Goal: Information Seeking & Learning: Learn about a topic

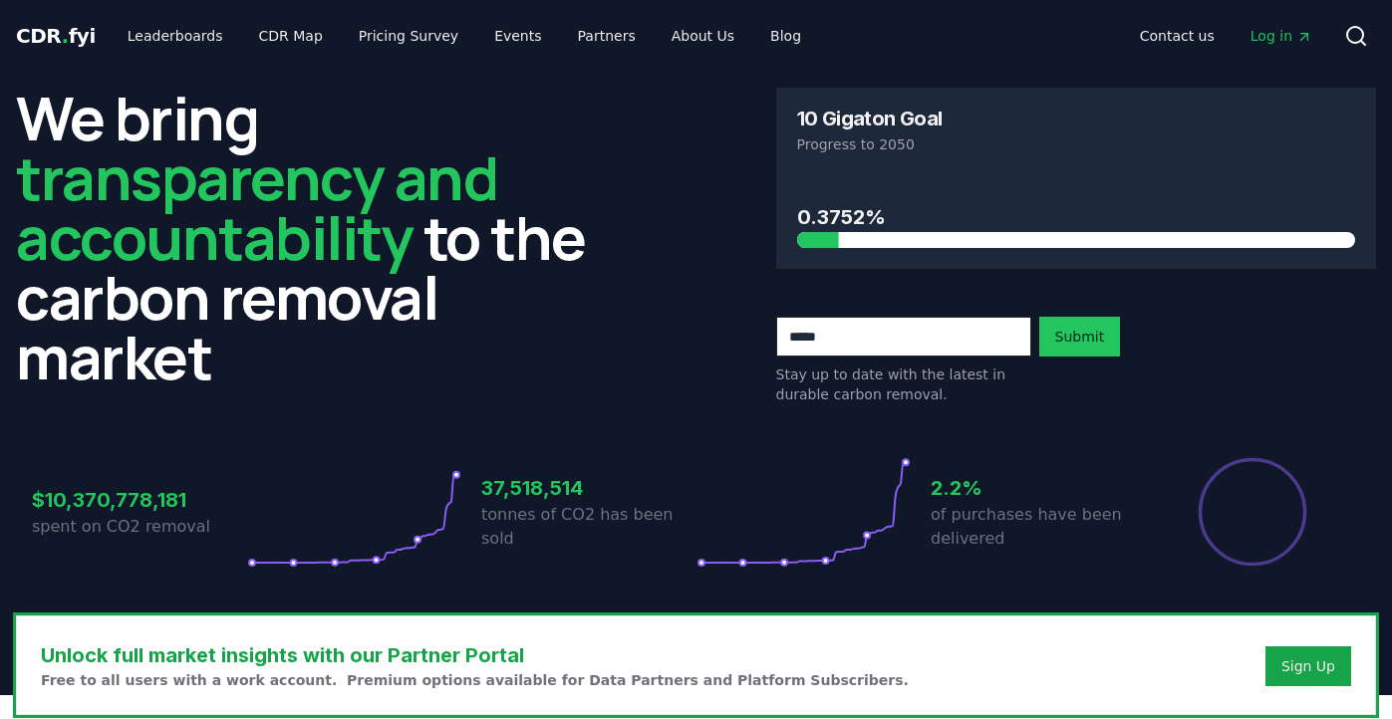
scroll to position [598, 0]
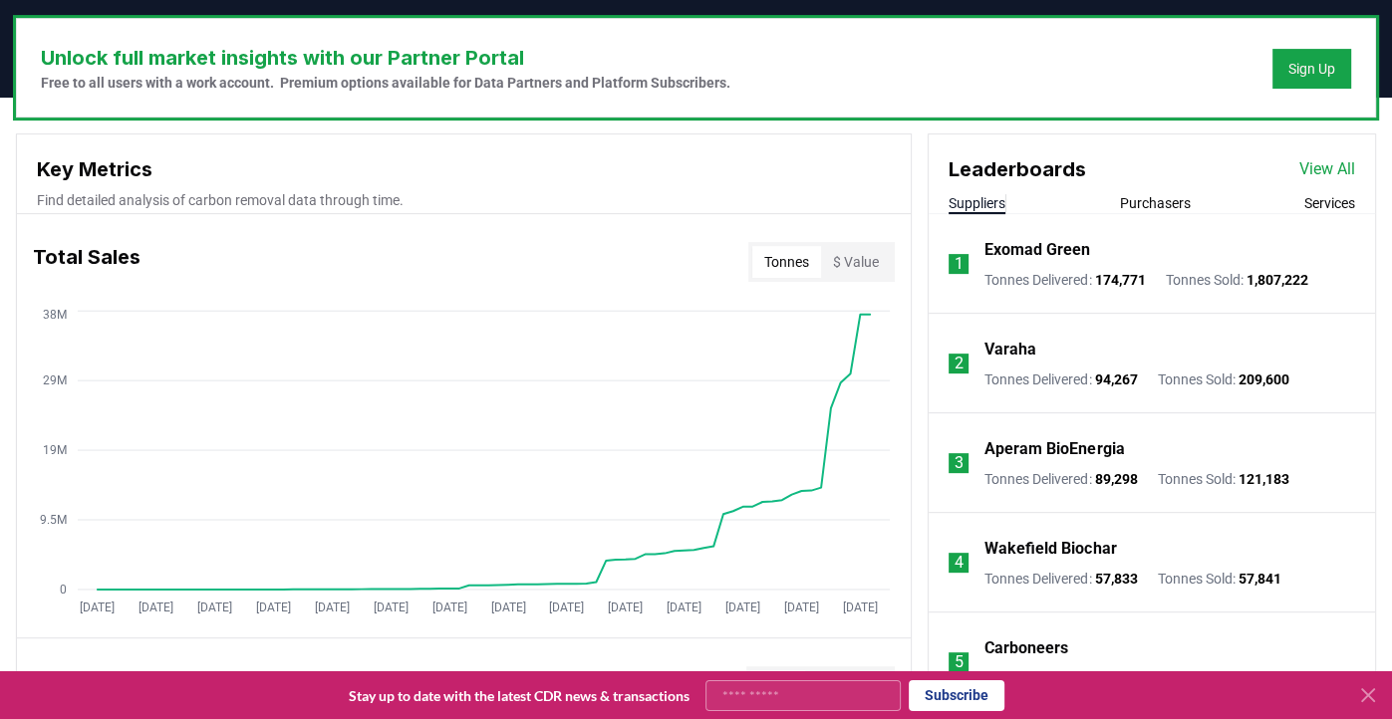
click at [990, 348] on p "Varaha" at bounding box center [1010, 350] width 52 height 24
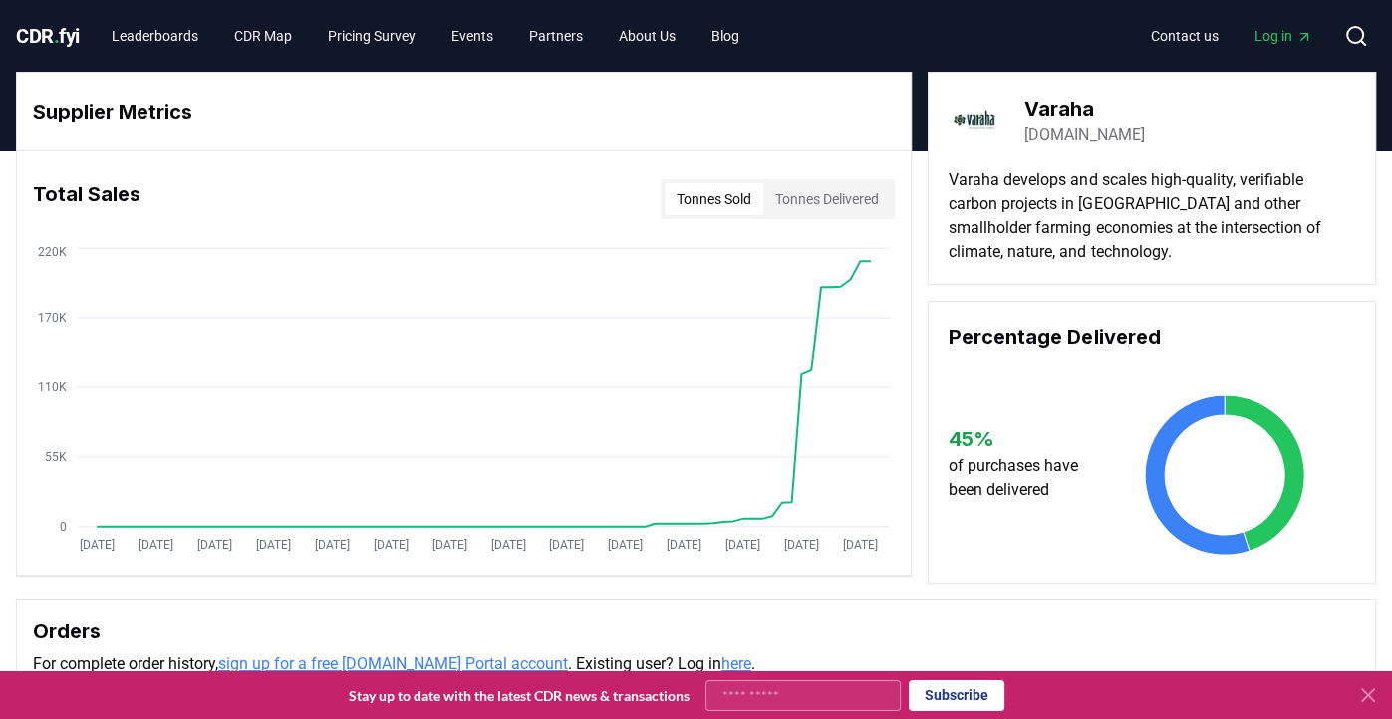
click at [734, 197] on button "Tonnes Sold" at bounding box center [713, 199] width 99 height 32
click at [794, 206] on button "Tonnes Delivered" at bounding box center [827, 199] width 128 height 32
click at [743, 204] on button "Tonnes Sold" at bounding box center [713, 199] width 99 height 32
click at [809, 199] on button "Tonnes Delivered" at bounding box center [827, 199] width 128 height 32
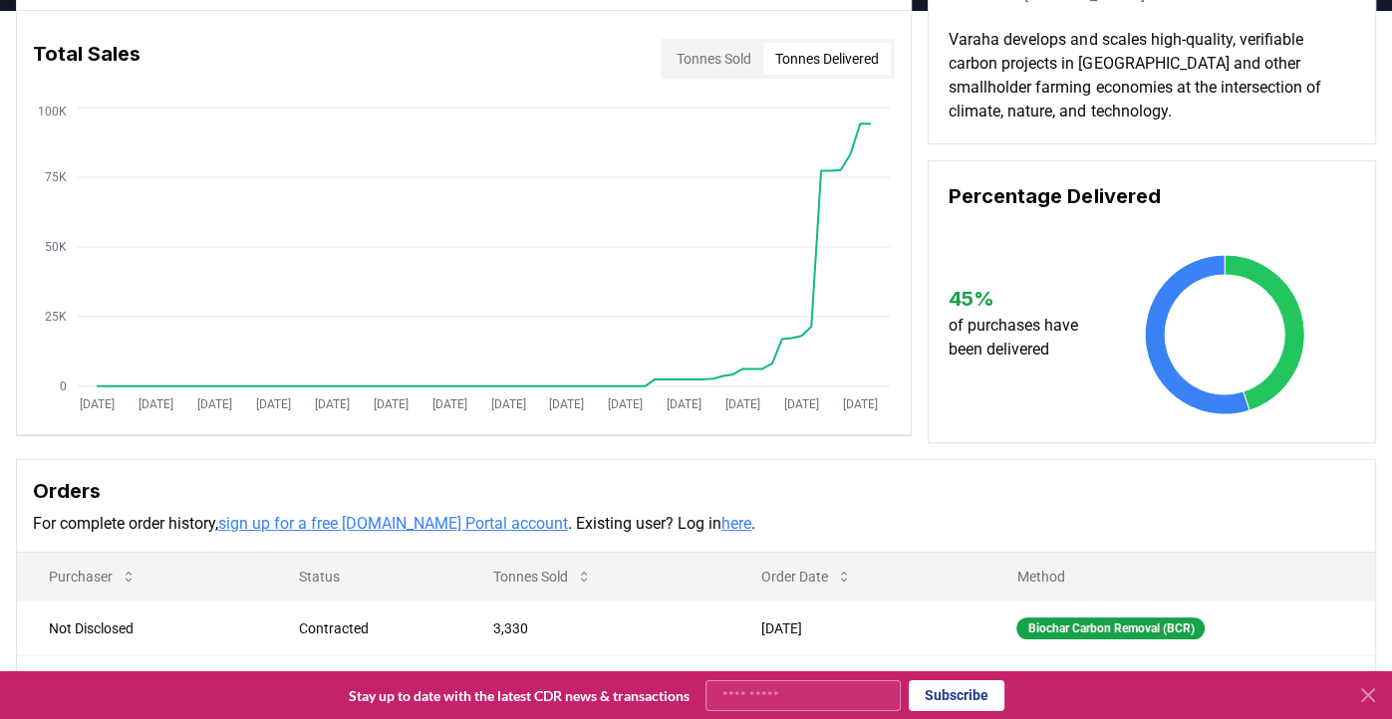
scroll to position [100, 0]
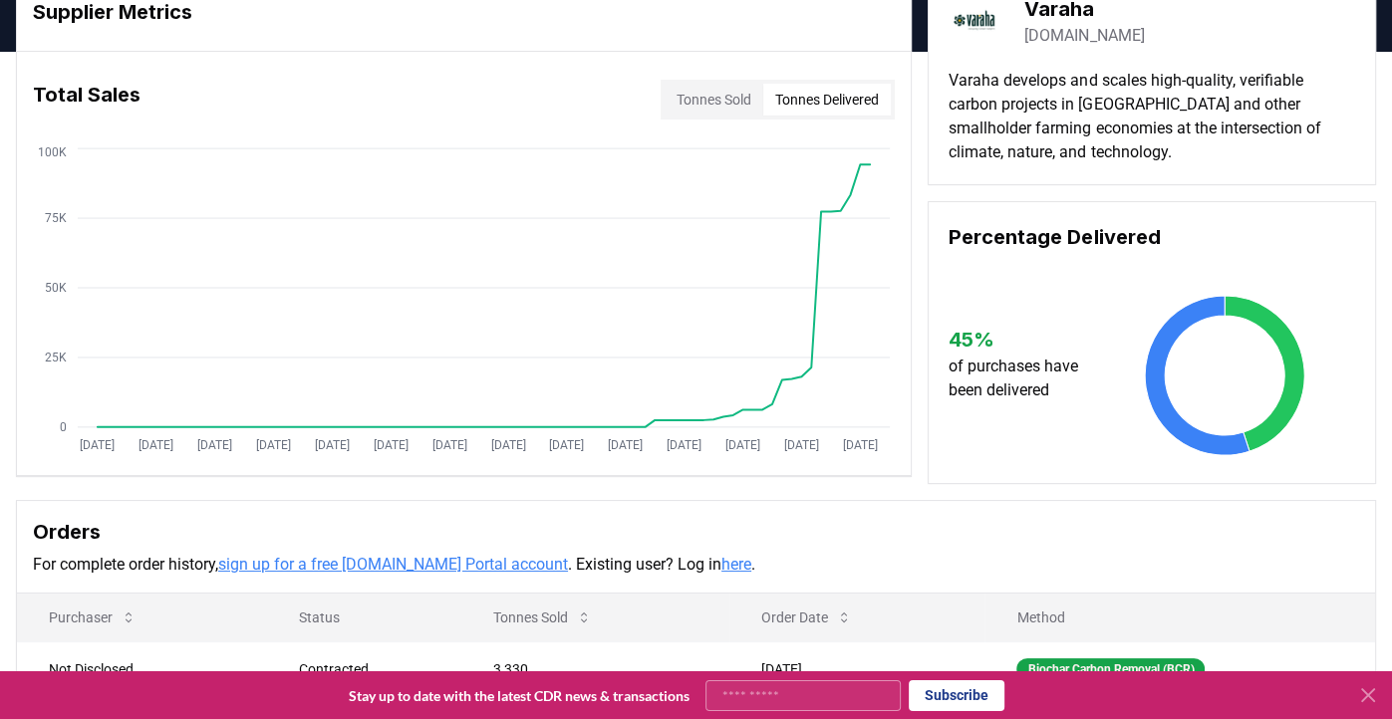
click at [740, 103] on button "Tonnes Sold" at bounding box center [713, 100] width 99 height 32
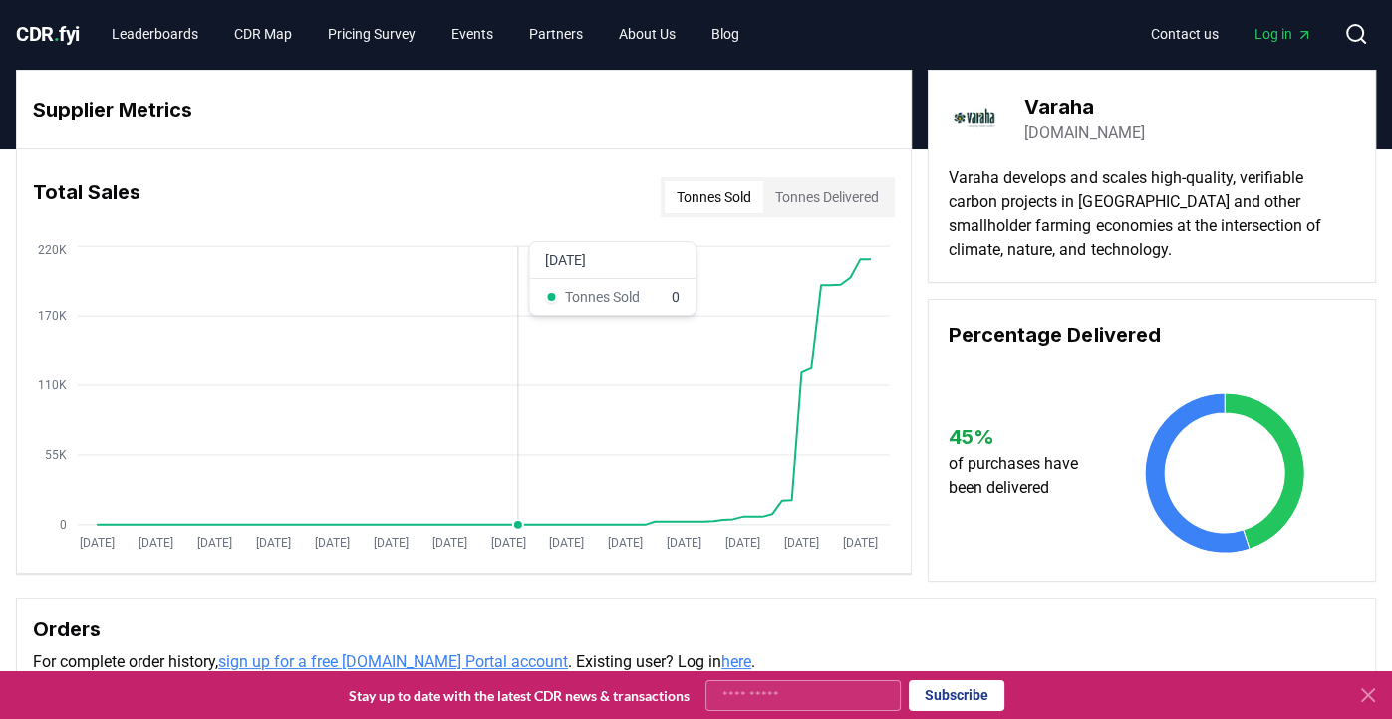
scroll to position [0, 0]
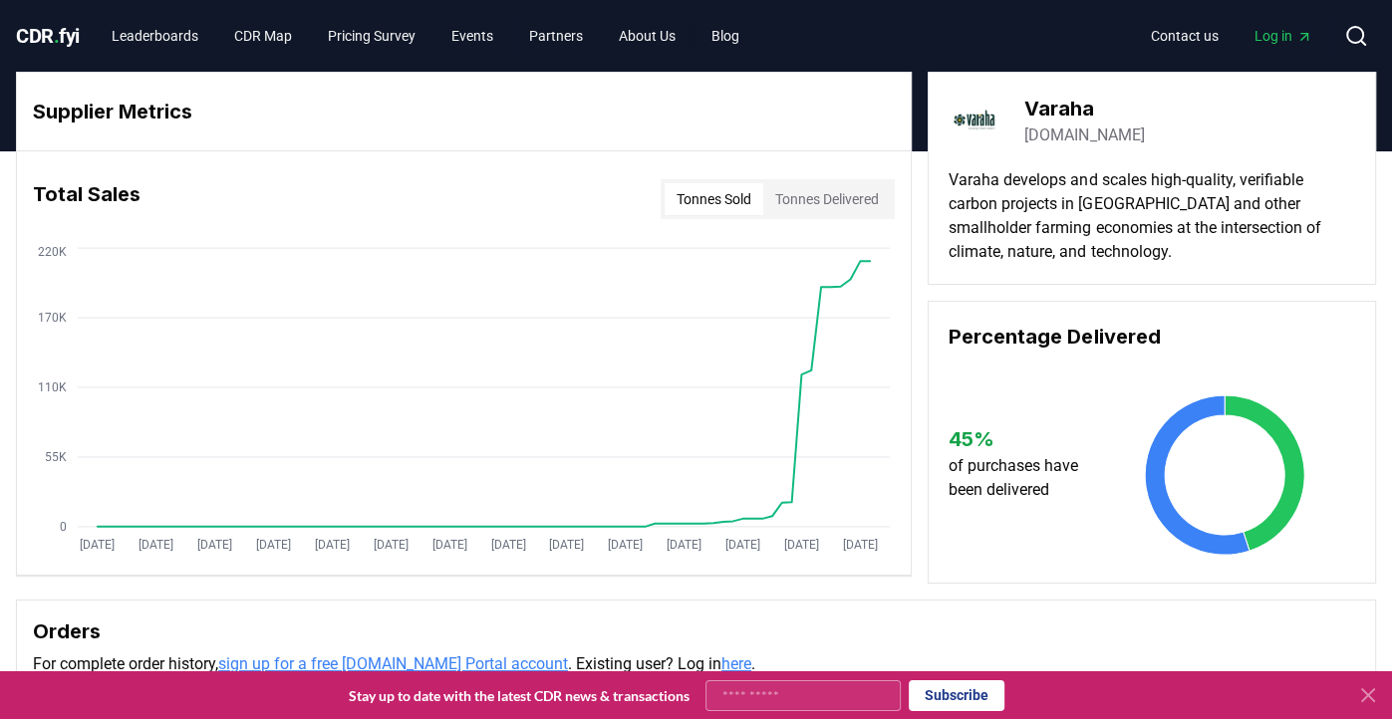
click at [60, 31] on span "." at bounding box center [57, 36] width 6 height 24
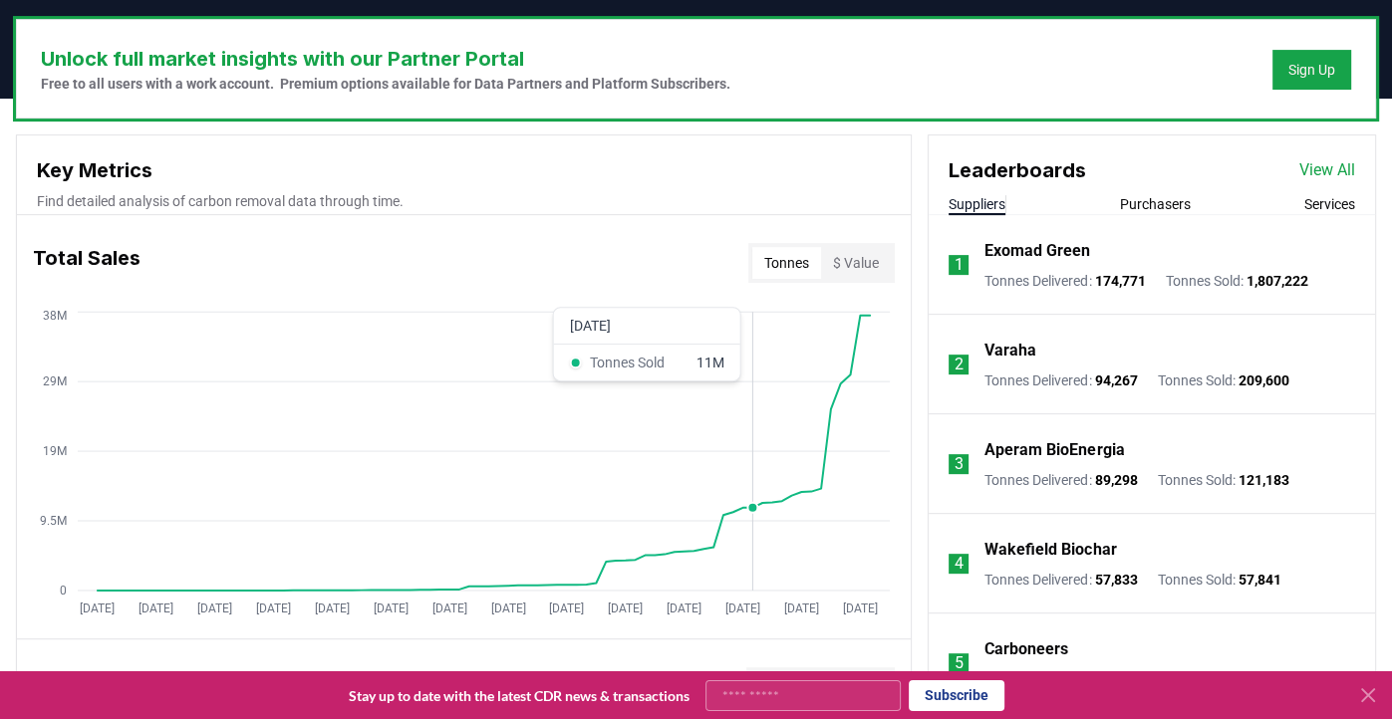
scroll to position [598, 0]
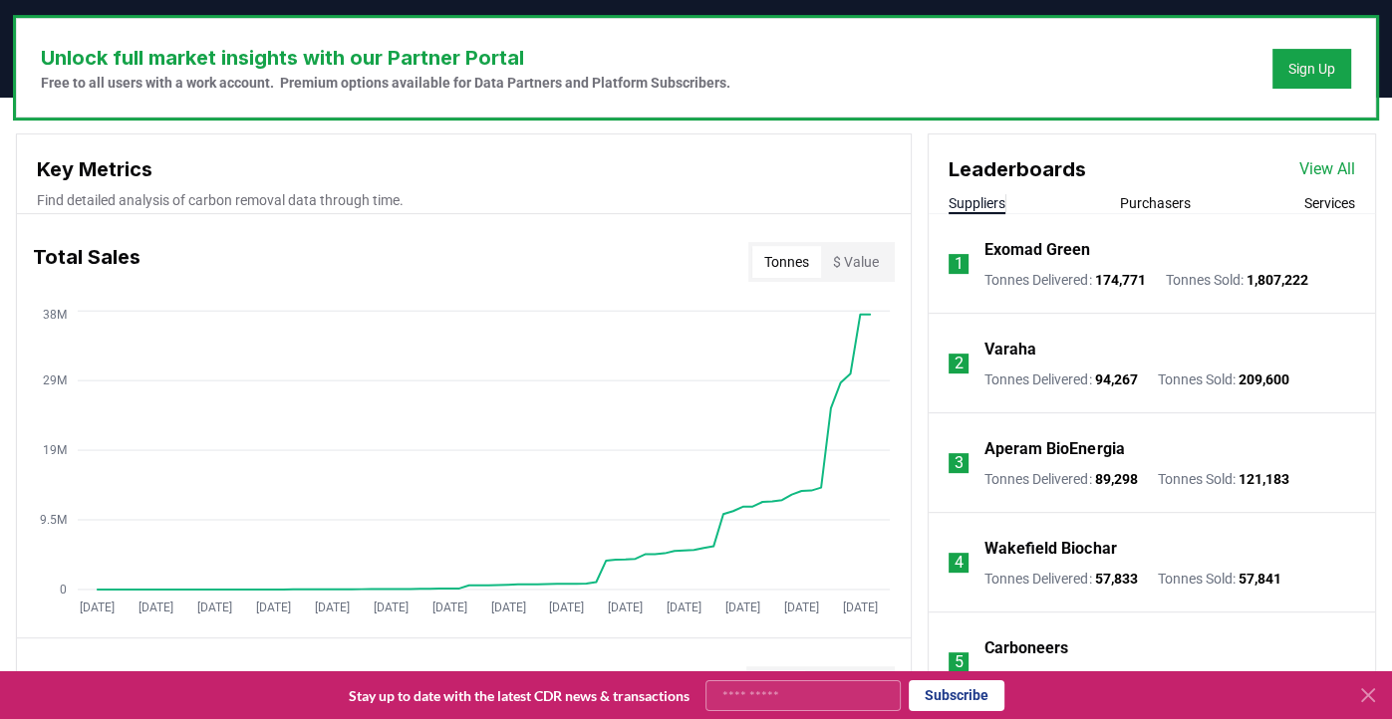
click at [1078, 354] on div "Varaha" at bounding box center [1136, 350] width 304 height 24
click at [1006, 344] on p "Varaha" at bounding box center [1010, 350] width 52 height 24
